Goal: Register for event/course

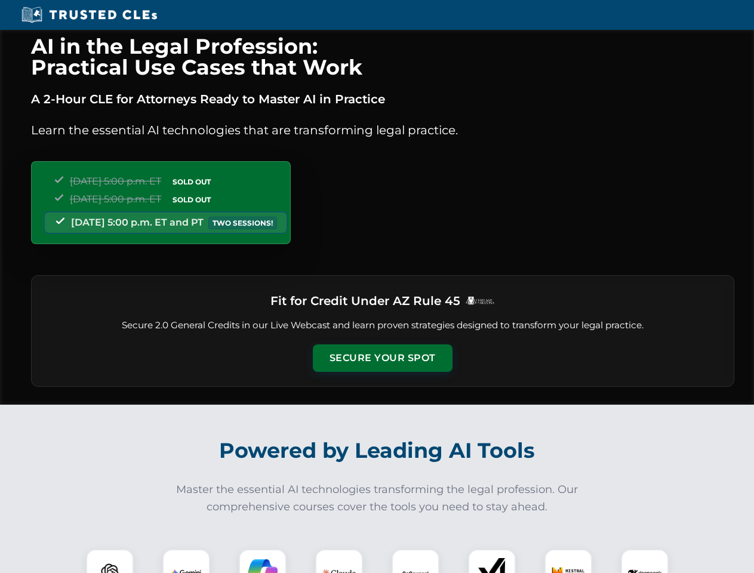
click at [382, 358] on button "Secure Your Spot" at bounding box center [383, 358] width 140 height 27
click at [110, 561] on img at bounding box center [110, 573] width 35 height 35
